Goal: Find specific page/section: Locate item on page

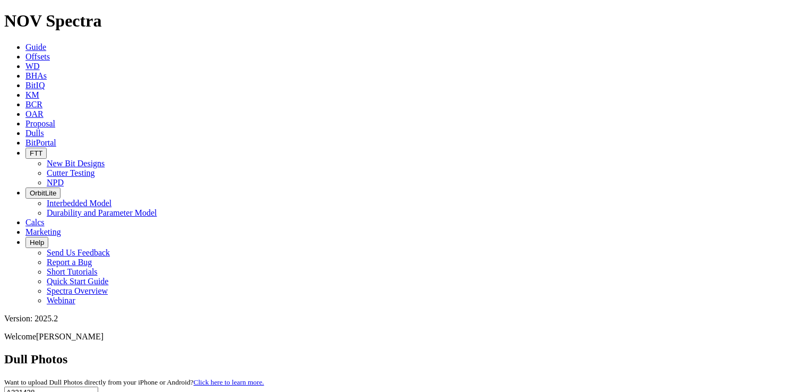
click at [98, 386] on input "A321438" at bounding box center [51, 391] width 94 height 11
paste input "14217"
click at [109, 391] on button "submit" at bounding box center [104, 394] width 8 height 3
click at [98, 386] on input "A314217" at bounding box center [51, 391] width 94 height 11
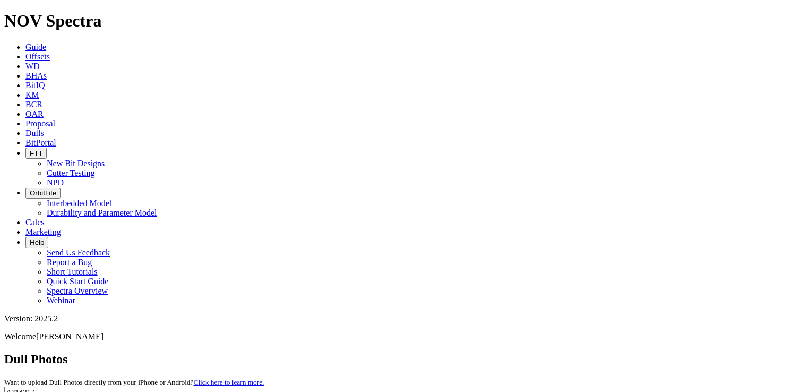
click at [98, 386] on input "A314217" at bounding box center [51, 391] width 94 height 11
paste input "Run 1: Spectra EBRR"
click at [98, 386] on input "Run 1: Spectra EBRR" at bounding box center [51, 391] width 94 height 11
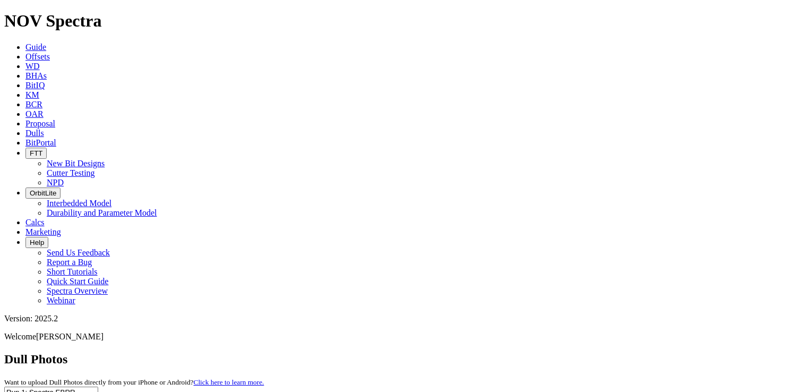
paste input "A320991"
type input "A320991"
click at [100, 391] on button "submit" at bounding box center [104, 394] width 8 height 3
